Goal: Navigation & Orientation: Find specific page/section

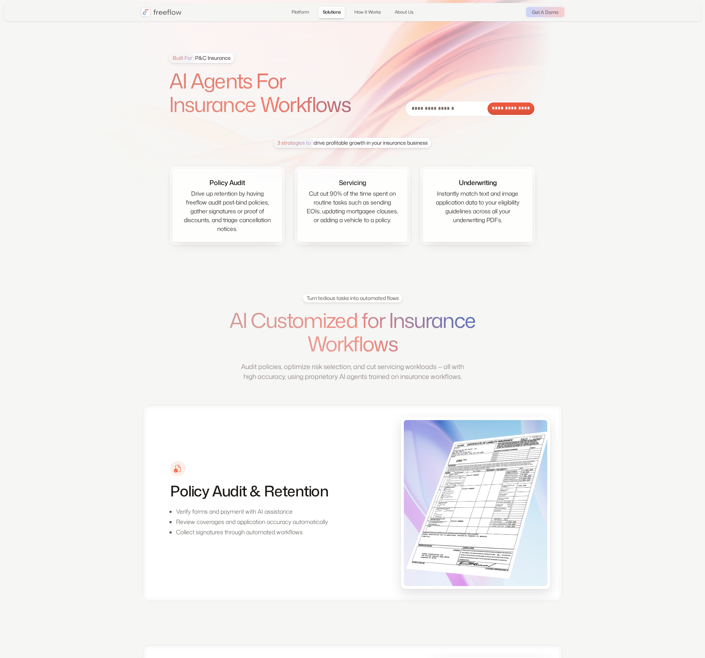
click at [222, 89] on h1 "AI Agents For Insurance Workflows" at bounding box center [270, 92] width 202 height 47
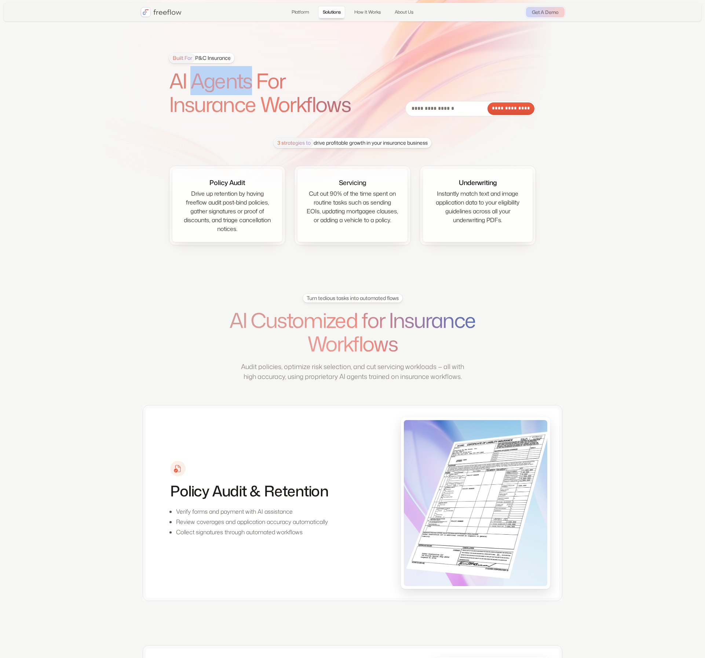
click at [222, 89] on h1 "AI Agents For Insurance Workflows" at bounding box center [270, 92] width 202 height 47
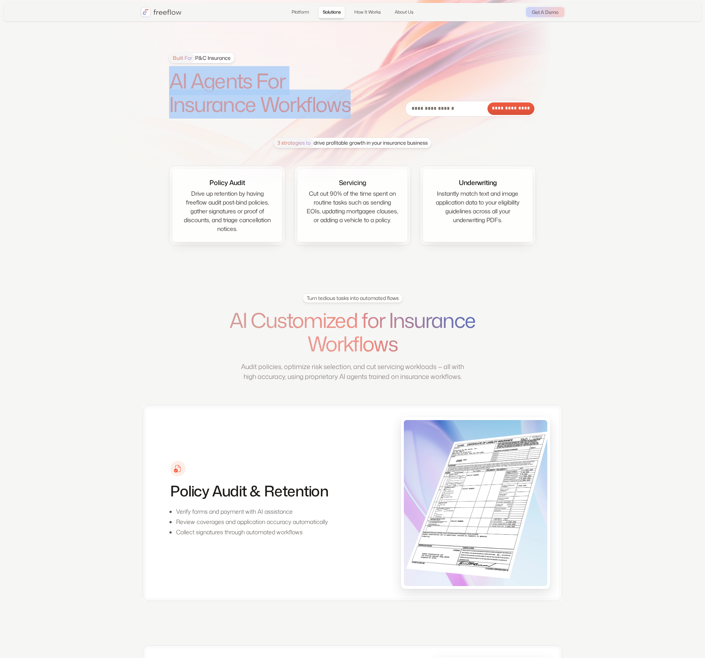
click at [222, 89] on h1 "AI Agents For Insurance Workflows" at bounding box center [270, 92] width 202 height 47
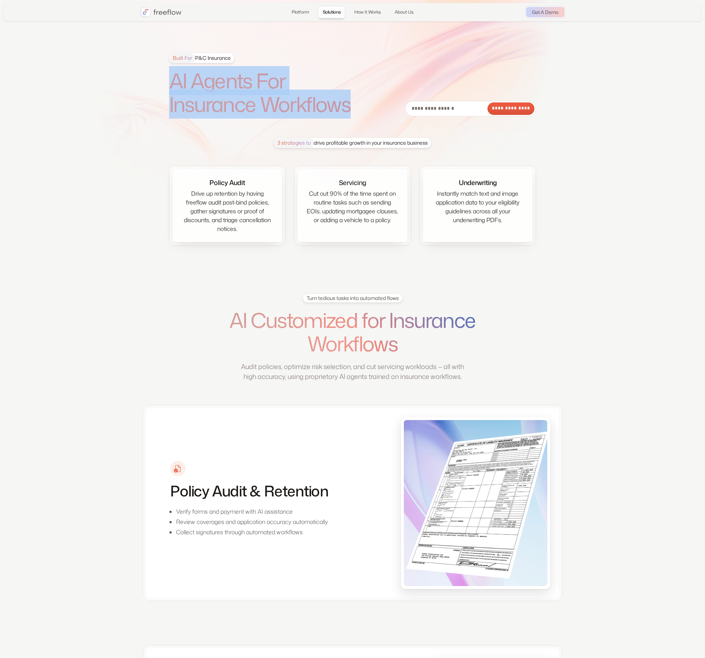
click at [266, 96] on h1 "AI Agents For Insurance Workflows" at bounding box center [270, 92] width 202 height 47
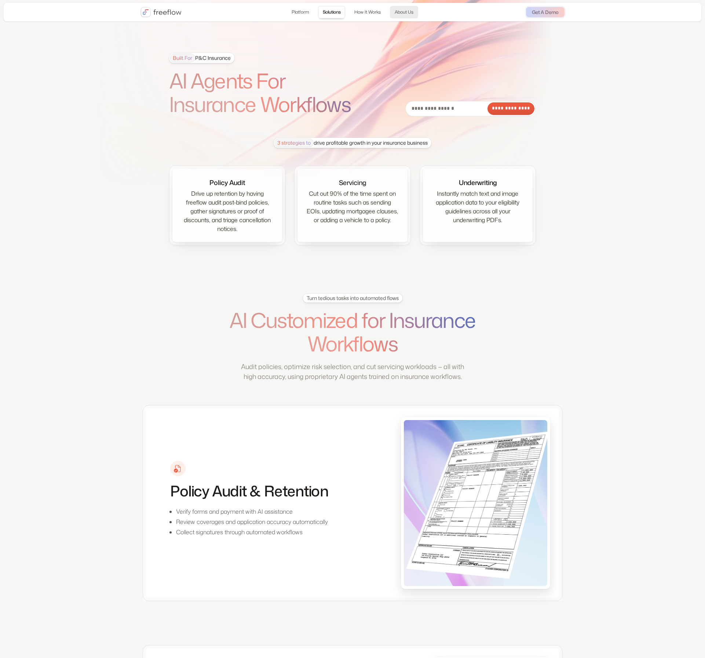
click at [412, 10] on link "About Us" at bounding box center [404, 12] width 28 height 12
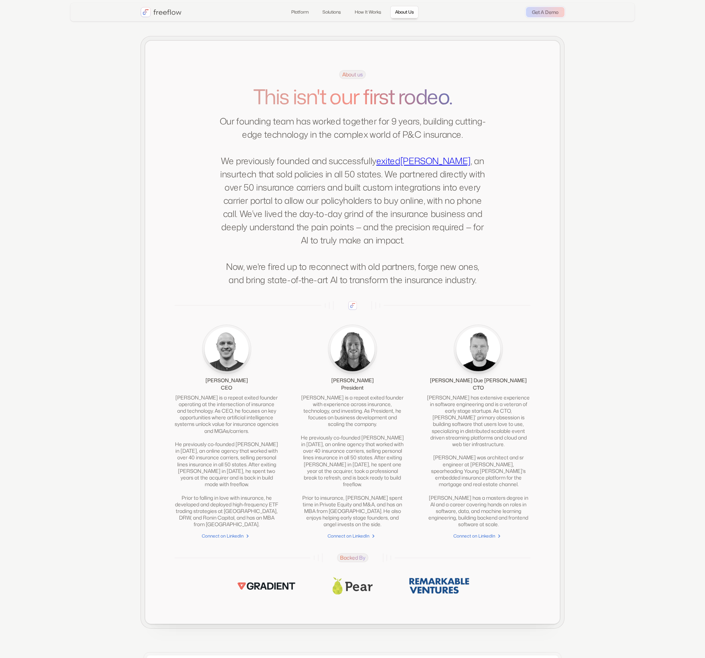
scroll to position [1628, 0]
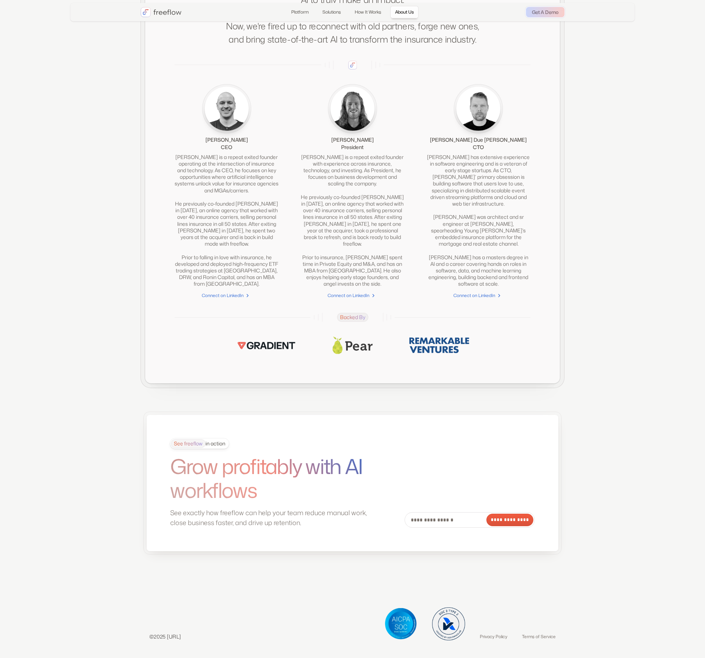
click at [446, 168] on div "[PERSON_NAME] has extensive experience in software engineering and is a veteran…" at bounding box center [479, 221] width 104 height 134
click at [165, 277] on div "About us This isn't our first rodeo. Our founding team has worked together for …" at bounding box center [352, 91] width 415 height 583
